Goal: Task Accomplishment & Management: Complete application form

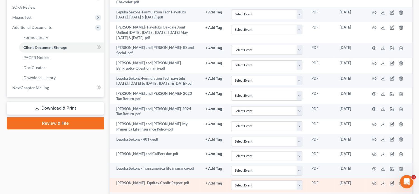
scroll to position [206, 0]
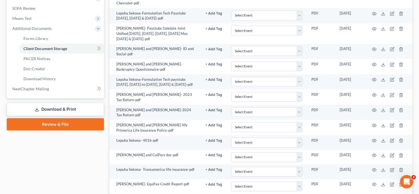
click at [18, 149] on div "Case Dashboard Payments Invoices Payments Payments Credit Report Client Profile" at bounding box center [55, 39] width 103 height 382
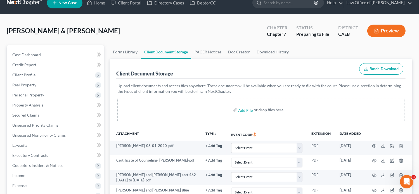
scroll to position [0, 0]
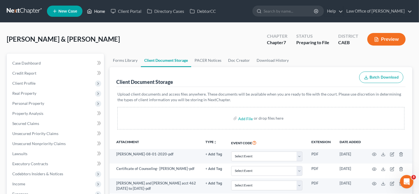
click at [100, 12] on link "Home" at bounding box center [96, 11] width 24 height 10
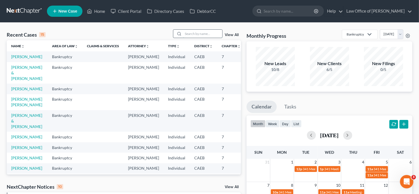
click at [206, 33] on input "search" at bounding box center [202, 34] width 39 height 8
paste input "RICHARD LEITNER"
type input "RICHARD LEITNER"
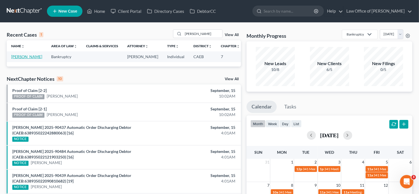
click at [17, 59] on link "[PERSON_NAME]" at bounding box center [26, 56] width 31 height 5
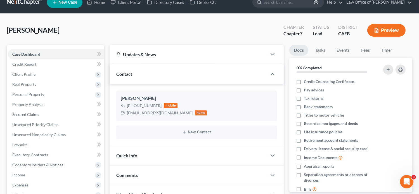
scroll to position [9, 0]
drag, startPoint x: 163, startPoint y: 111, endPoint x: 125, endPoint y: 112, distance: 37.4
click at [125, 112] on div "rel5150@gmail.com home" at bounding box center [164, 112] width 86 height 7
copy div "rel5150@gmail.com"
click at [365, 51] on link "Fees" at bounding box center [365, 50] width 18 height 11
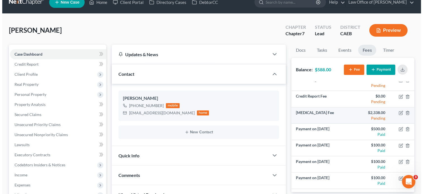
scroll to position [0, 0]
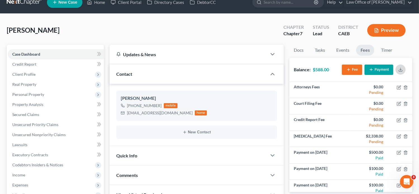
click at [402, 67] on icon "button" at bounding box center [400, 69] width 4 height 4
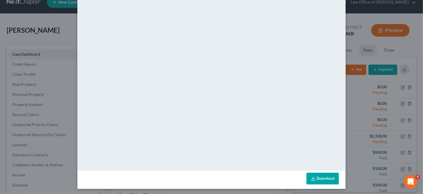
scroll to position [82, 0]
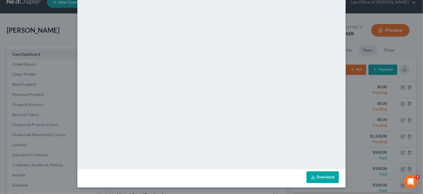
click at [360, 38] on div "Fee/Payment Receipt × <object ng-attr-data='https://nextchapter-prod.s3.amazona…" at bounding box center [211, 97] width 423 height 194
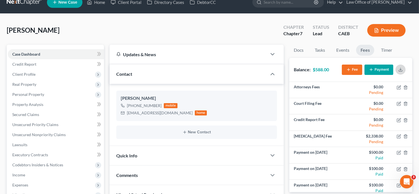
click at [398, 68] on icon "button" at bounding box center [400, 69] width 4 height 4
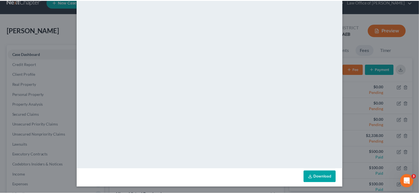
scroll to position [0, 0]
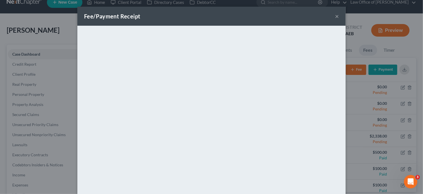
click at [335, 16] on button "×" at bounding box center [337, 16] width 4 height 7
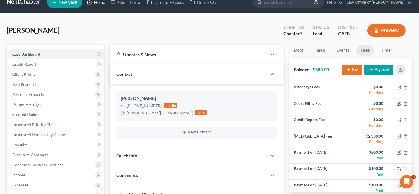
click at [99, 4] on link "Home" at bounding box center [96, 2] width 24 height 10
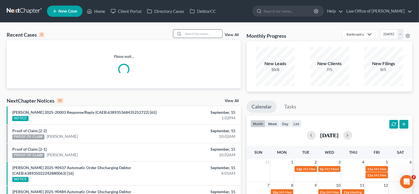
click at [203, 34] on input "search" at bounding box center [202, 34] width 39 height 8
paste input "SEKONA"
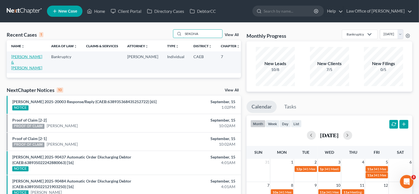
type input "SEKONA"
click at [15, 60] on link "[PERSON_NAME] & [PERSON_NAME]" at bounding box center [26, 62] width 31 height 16
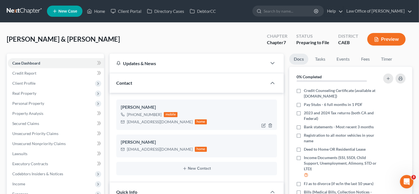
scroll to position [78, 0]
drag, startPoint x: 172, startPoint y: 122, endPoint x: 127, endPoint y: 121, distance: 45.0
click at [127, 121] on div "jennifersekona@gmail.com" at bounding box center [160, 122] width 66 height 6
copy div "jennifersekona@gmail.com"
drag, startPoint x: 168, startPoint y: 149, endPoint x: 127, endPoint y: 149, distance: 41.1
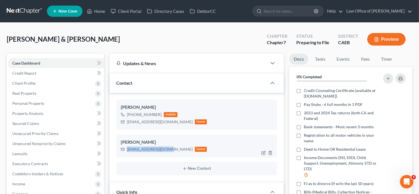
click at [127, 149] on div "sipasekona@yahoo.com home" at bounding box center [164, 149] width 86 height 7
copy div "sipasekona@yahoo.com"
click at [365, 59] on link "Fees" at bounding box center [365, 59] width 18 height 11
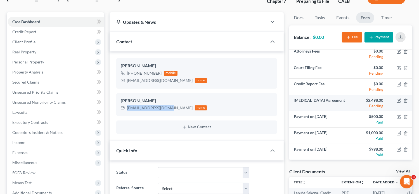
scroll to position [0, 0]
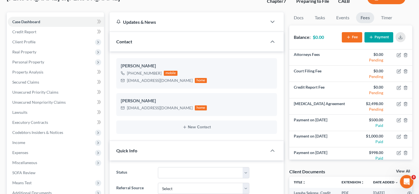
click at [409, 18] on ul "Docs Tasks Events Fees Timer" at bounding box center [350, 18] width 123 height 13
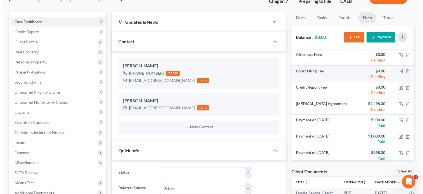
scroll to position [15, 0]
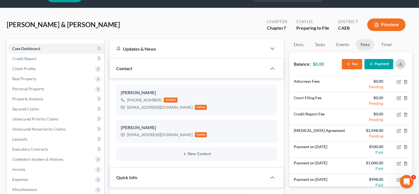
click at [400, 63] on line "button" at bounding box center [400, 63] width 0 height 2
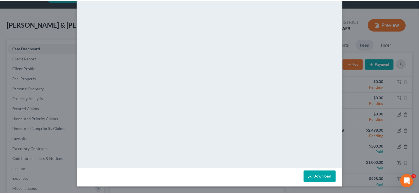
scroll to position [0, 0]
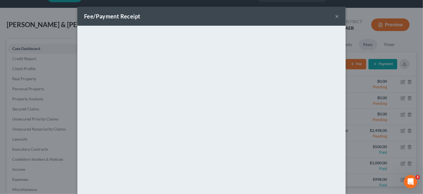
click at [63, 29] on div "Fee/Payment Receipt × <object ng-attr-data='https://nextchapter-prod.s3.amazona…" at bounding box center [211, 97] width 423 height 194
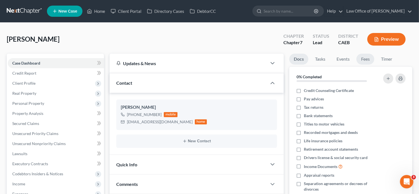
click at [361, 60] on link "Fees" at bounding box center [365, 59] width 18 height 11
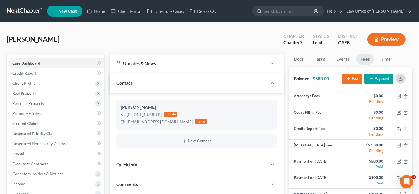
click at [402, 79] on icon "button" at bounding box center [400, 78] width 4 height 4
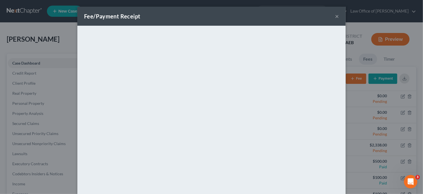
click at [64, 37] on div "Fee/Payment Receipt × <object ng-attr-data='https://nextchapter-prod.s3.amazona…" at bounding box center [211, 97] width 423 height 194
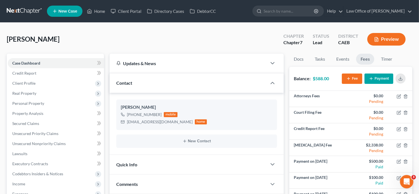
click at [234, 18] on nav "Home New Case Client Portal Directory Cases DebtorCC Law Office of Flor A. Tata…" at bounding box center [209, 11] width 419 height 22
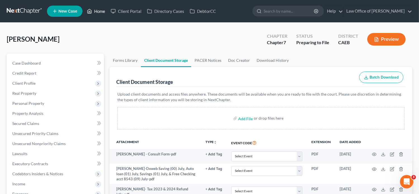
click at [98, 11] on link "Home" at bounding box center [96, 11] width 24 height 10
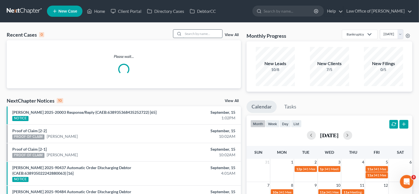
click at [202, 33] on input "search" at bounding box center [202, 34] width 39 height 8
paste input "[PERSON_NAME]"
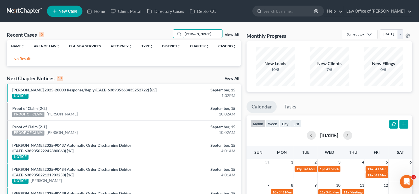
type input "[PERSON_NAME]"
click at [73, 10] on span "New Case" at bounding box center [67, 11] width 19 height 4
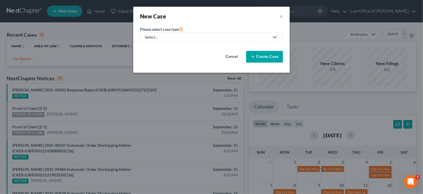
click at [177, 35] on div "Select..." at bounding box center [207, 37] width 125 height 6
click at [161, 48] on div "Bankruptcy" at bounding box center [155, 48] width 20 height 6
select select "8"
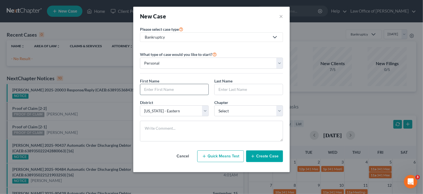
click at [173, 88] on input "text" at bounding box center [174, 89] width 68 height 11
paste input "[PERSON_NAME]"
type input "[PERSON_NAME]"
click at [244, 86] on input "text" at bounding box center [249, 89] width 68 height 11
paste input "[PERSON_NAME]"
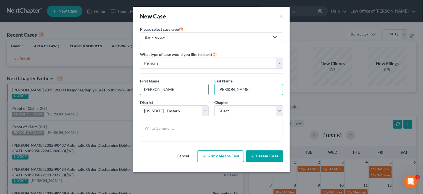
type input "[PERSON_NAME]"
drag, startPoint x: 182, startPoint y: 91, endPoint x: 156, endPoint y: 92, distance: 25.5
click at [156, 92] on input "[PERSON_NAME]" at bounding box center [174, 89] width 68 height 11
type input "[PERSON_NAME]"
drag, startPoint x: 253, startPoint y: 91, endPoint x: 230, endPoint y: 91, distance: 22.3
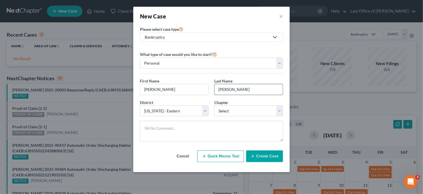
click at [230, 91] on input "[PERSON_NAME]" at bounding box center [249, 89] width 68 height 11
type input "[PERSON_NAME]"
click at [250, 115] on select "Select 7 11 12 13" at bounding box center [248, 110] width 69 height 11
select select "0"
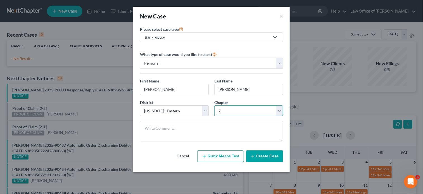
click at [214, 105] on select "Select 7 11 12 13" at bounding box center [248, 110] width 69 height 11
click at [260, 159] on button "Create Case" at bounding box center [264, 156] width 37 height 12
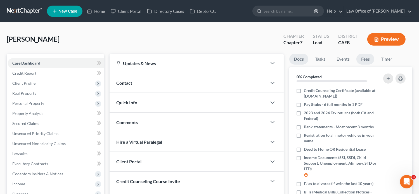
click at [365, 59] on link "Fees" at bounding box center [365, 59] width 18 height 11
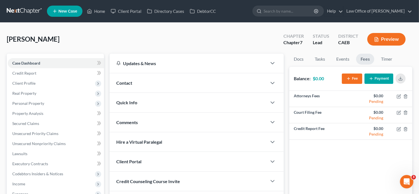
click at [353, 78] on button "Fee" at bounding box center [352, 78] width 20 height 10
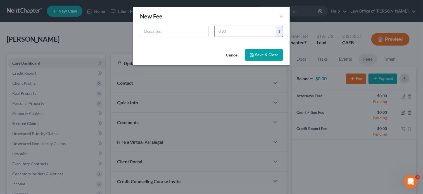
click at [257, 33] on input "text" at bounding box center [245, 31] width 61 height 11
type input "2,878"
click at [184, 24] on div "New Fee Edit Fee ×" at bounding box center [211, 16] width 156 height 19
click at [177, 33] on input "text" at bounding box center [174, 31] width 68 height 11
click at [190, 32] on input "[MEDICAL_DATA] Agreement" at bounding box center [174, 31] width 68 height 11
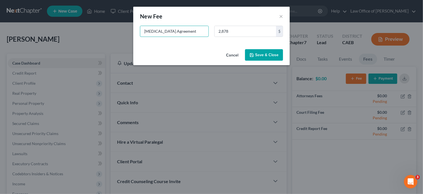
type input "[MEDICAL_DATA] Agreement"
click at [273, 55] on button "Save & Close" at bounding box center [264, 55] width 38 height 12
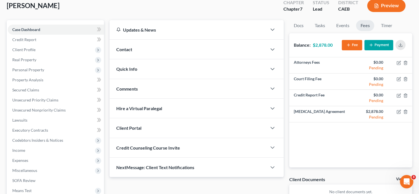
scroll to position [113, 0]
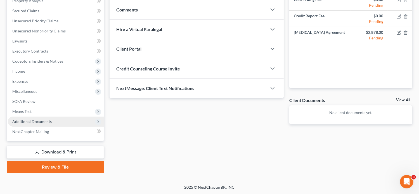
click at [55, 120] on span "Additional Documents" at bounding box center [56, 121] width 96 height 10
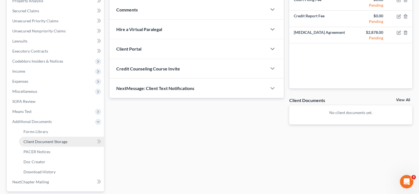
click at [72, 143] on link "Client Document Storage" at bounding box center [61, 142] width 85 height 10
